Goal: Transaction & Acquisition: Purchase product/service

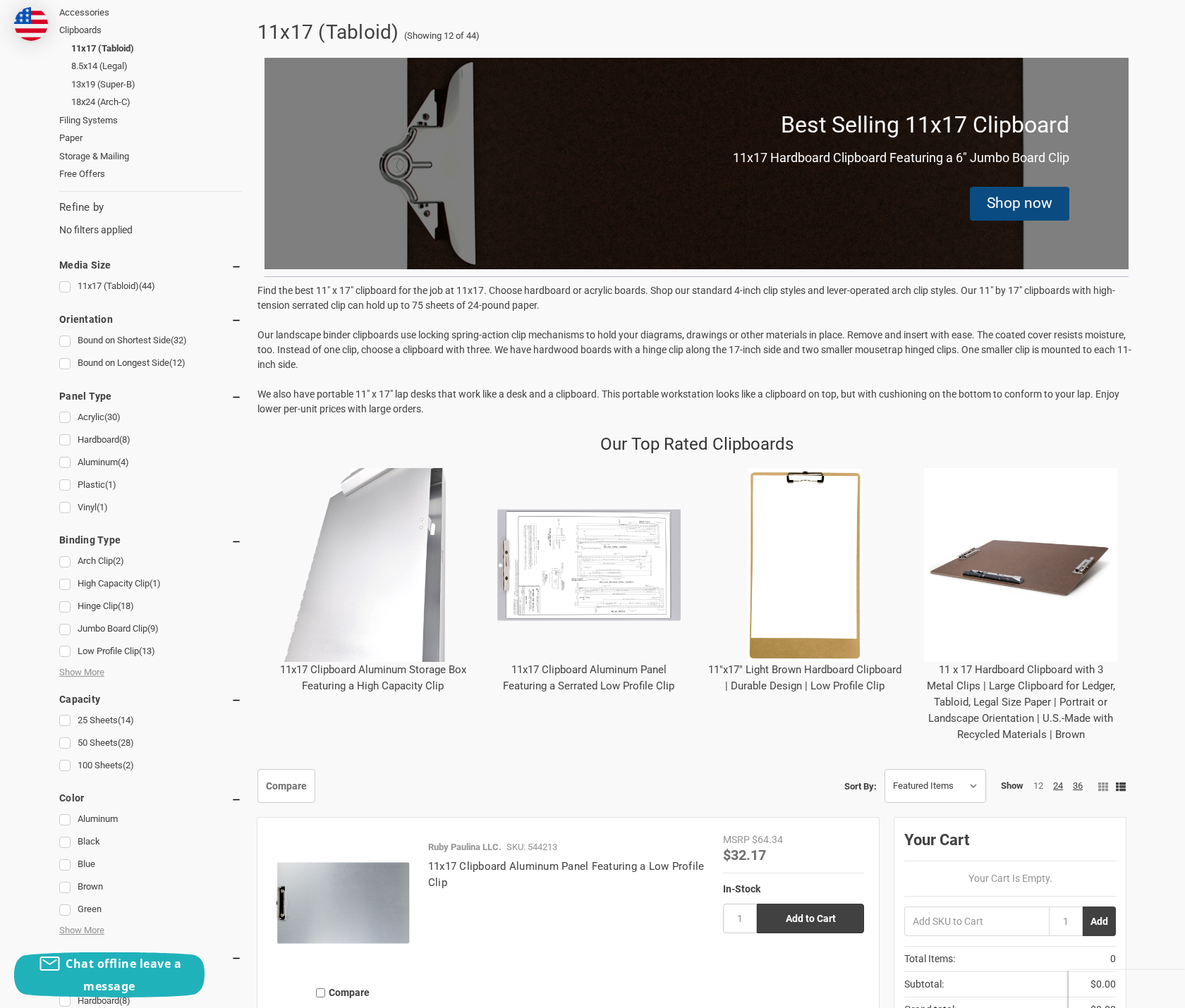
click at [591, 596] on img "11x17 Clipboard Aluminum Panel Featuring a Serrated Low Profile Clip" at bounding box center [589, 565] width 193 height 193
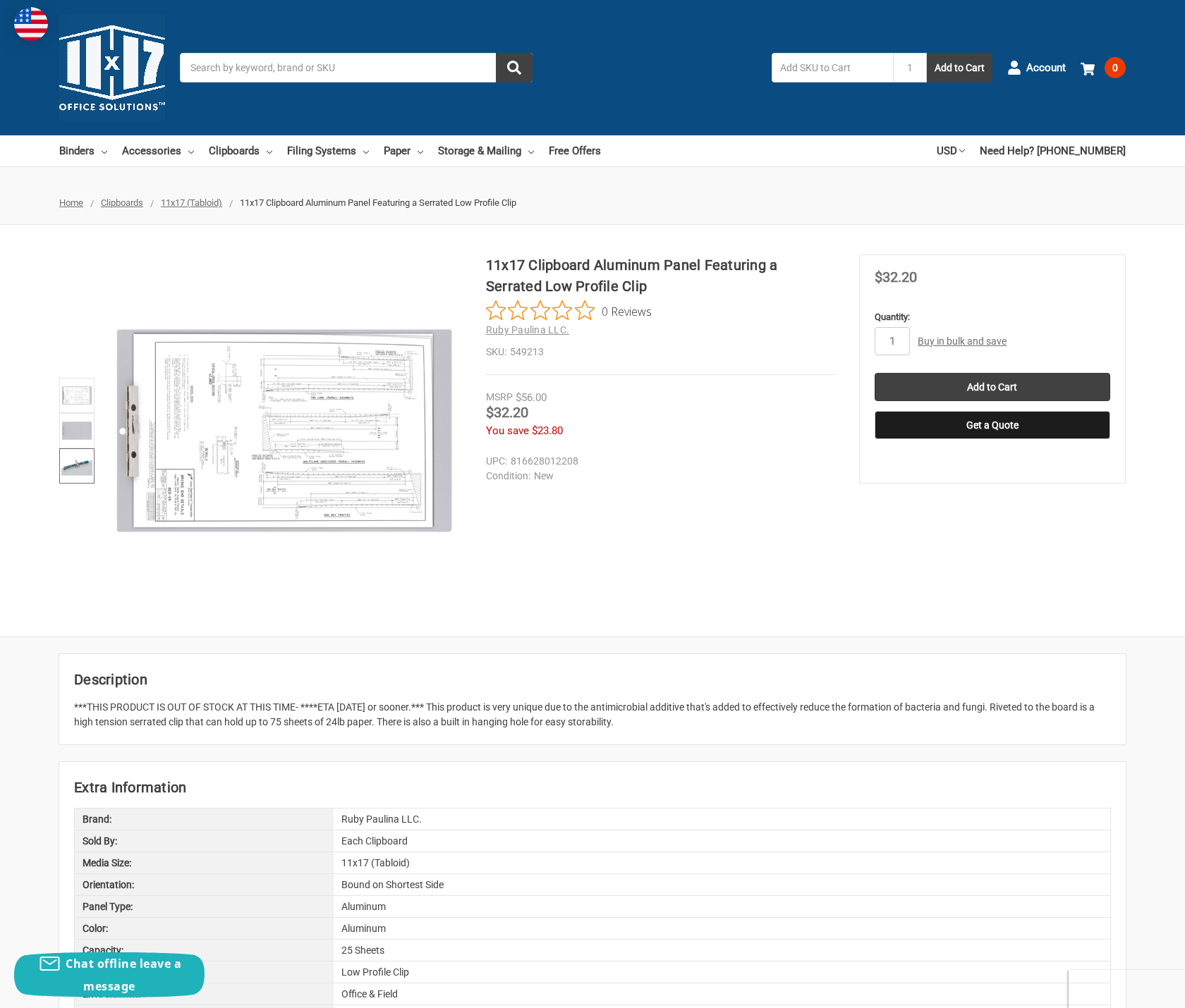
click at [64, 466] on img at bounding box center [76, 466] width 31 height 31
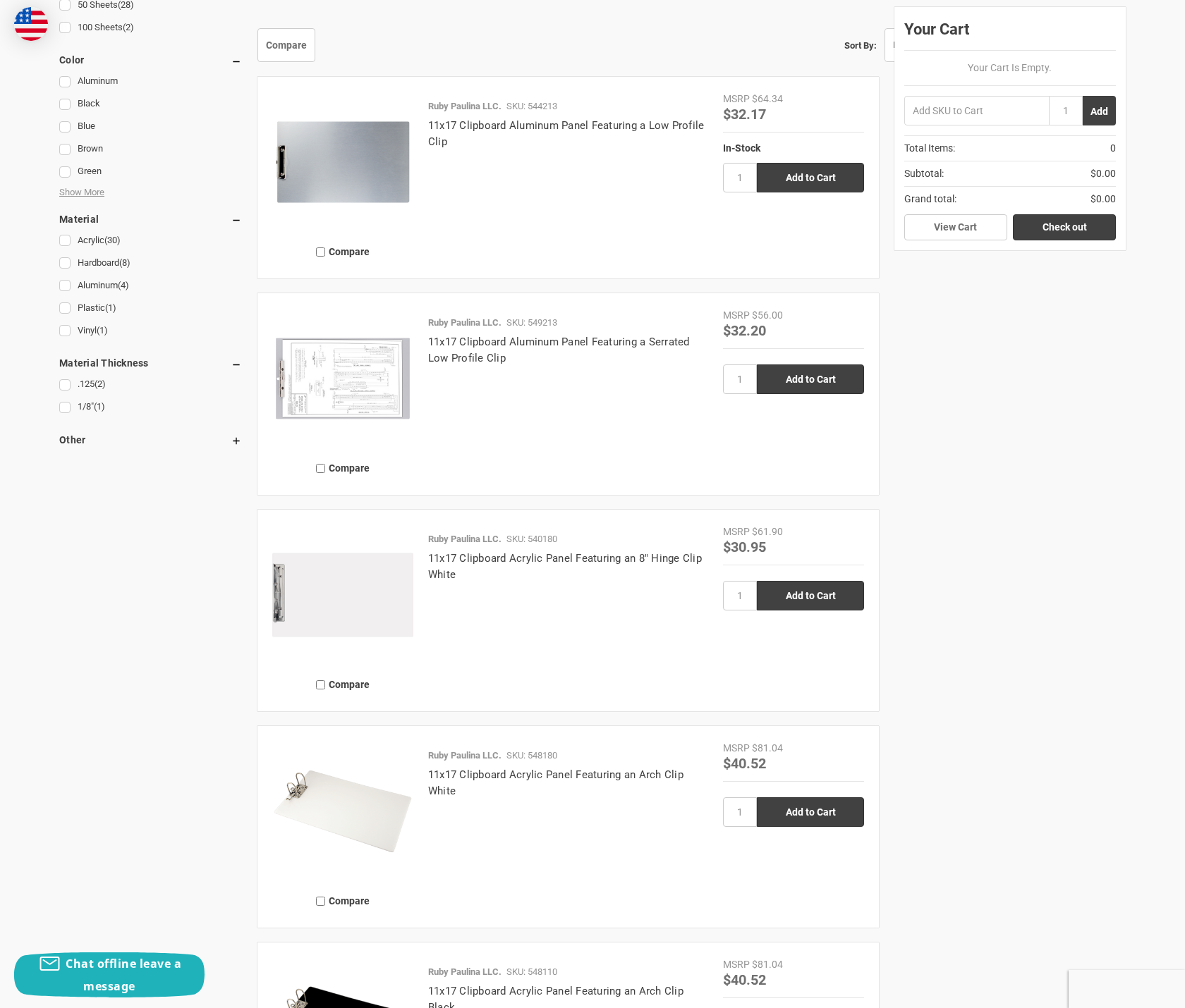
scroll to position [1058, 0]
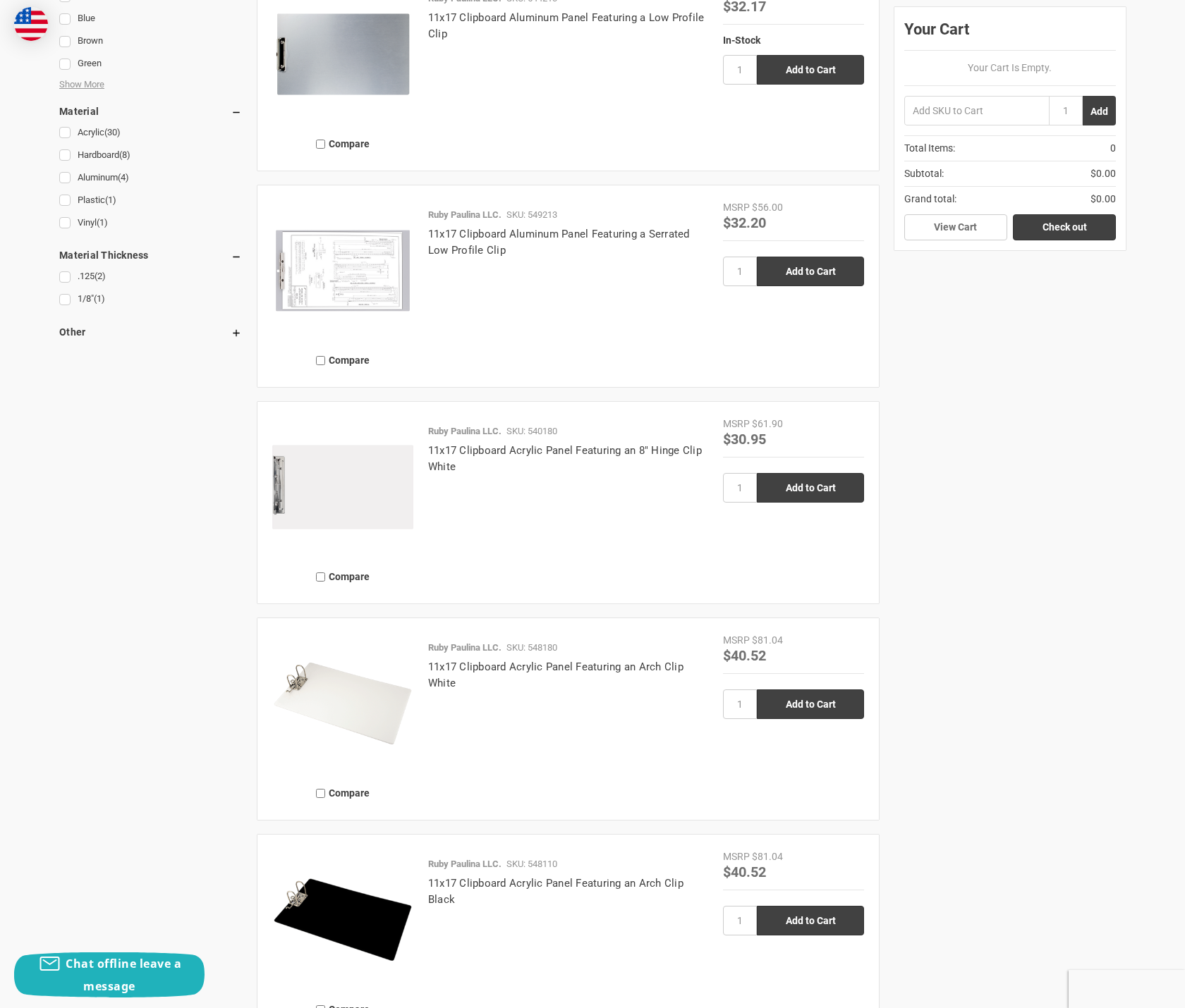
click at [356, 475] on img at bounding box center [343, 487] width 141 height 141
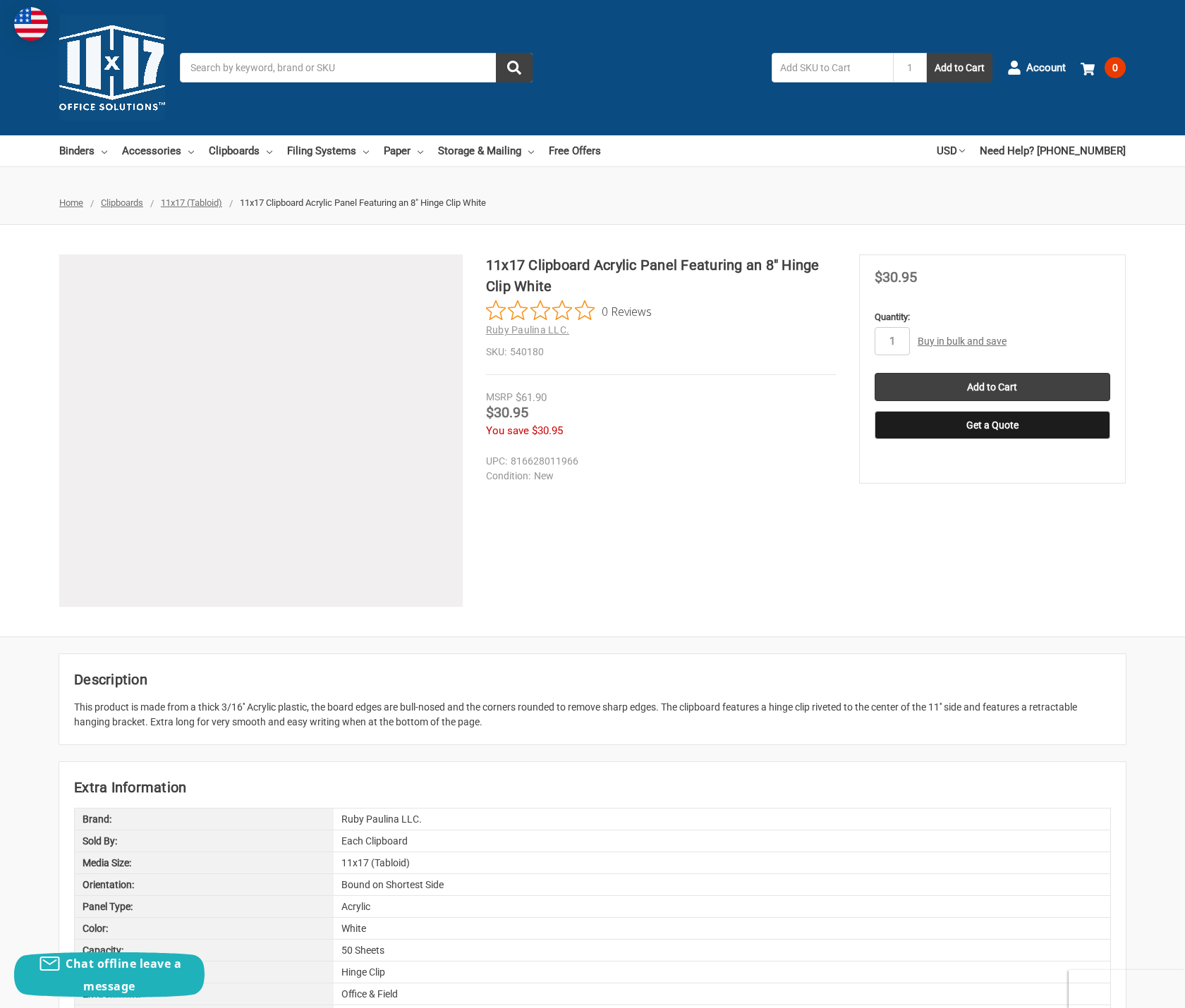
click at [235, 486] on img at bounding box center [293, 344] width 903 height 903
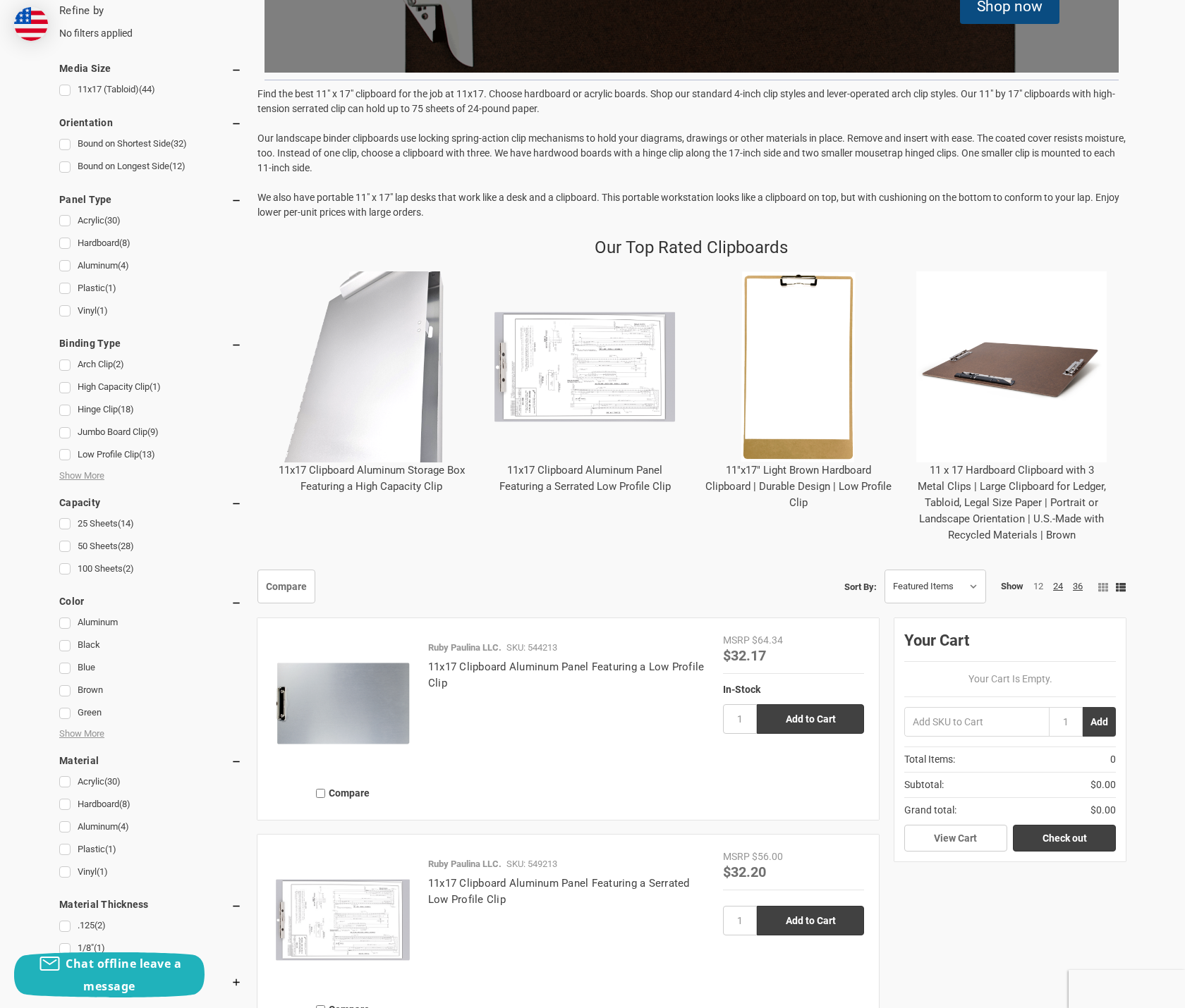
scroll to position [353, 0]
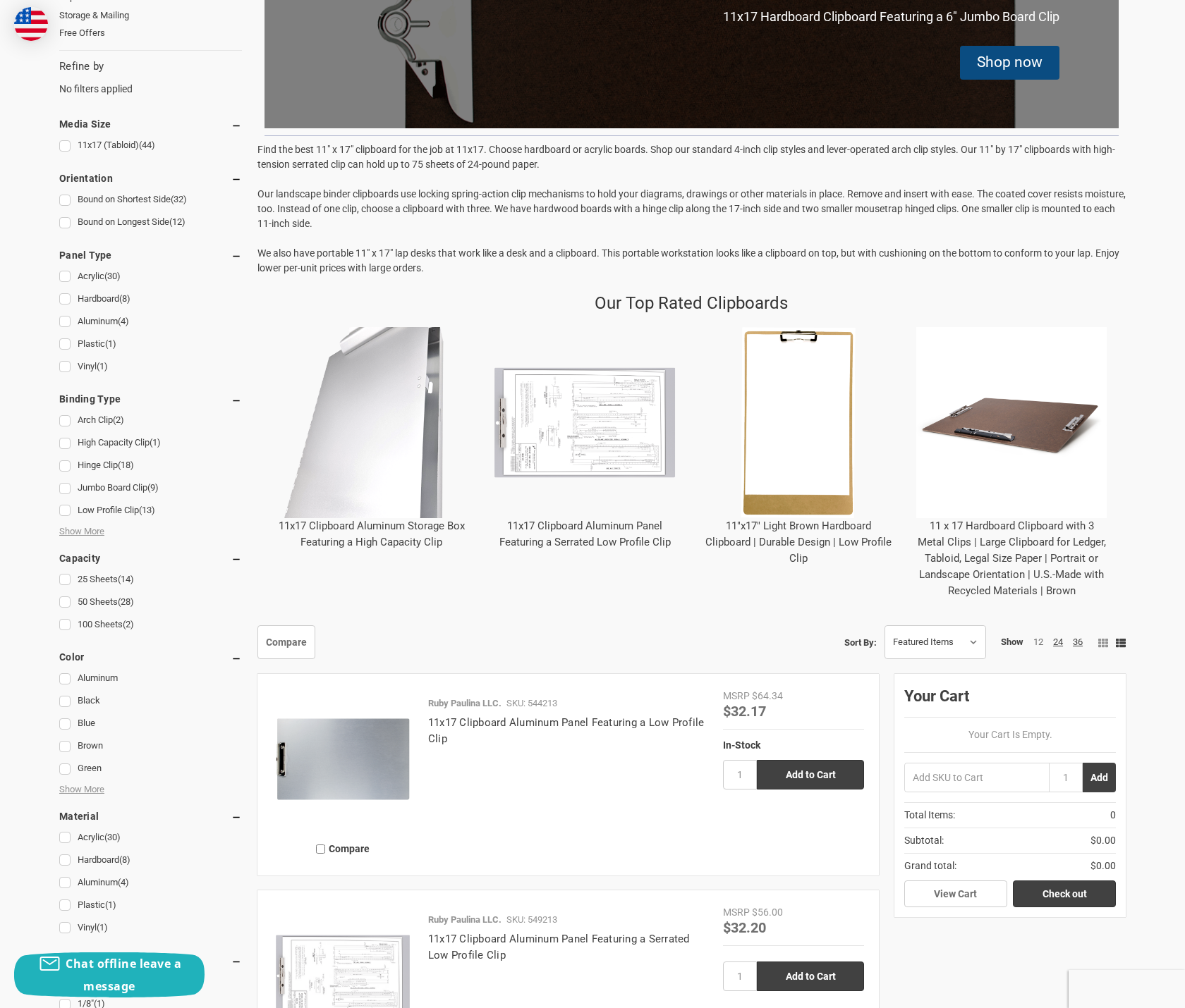
click at [602, 523] on link "11x17 Clipboard Aluminum Panel Featuring a Serrated Low Profile Clip" at bounding box center [585, 534] width 172 height 29
